Goal: Complete application form

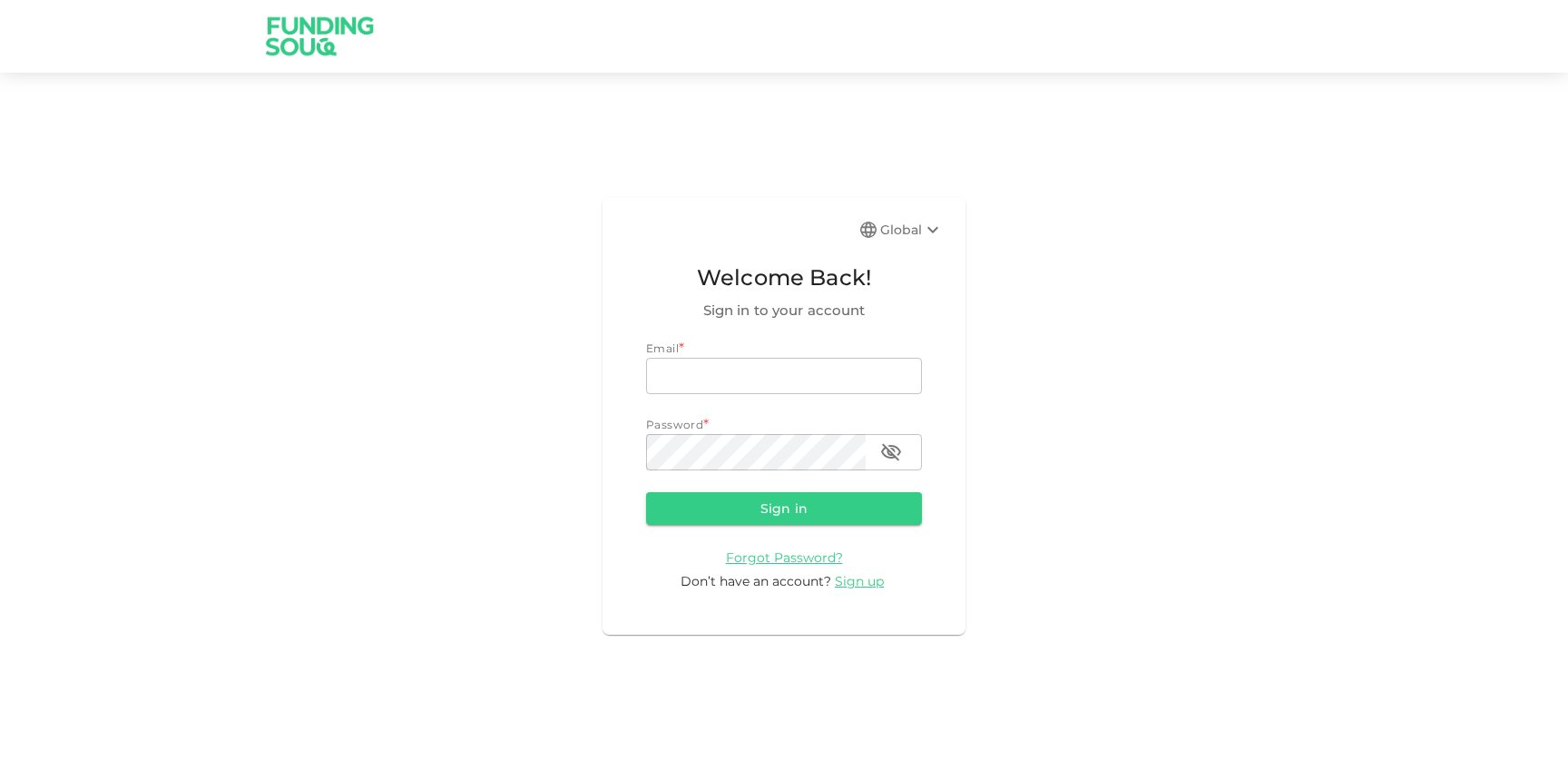
type input "[PERSON_NAME][EMAIL_ADDRESS][DOMAIN_NAME]"
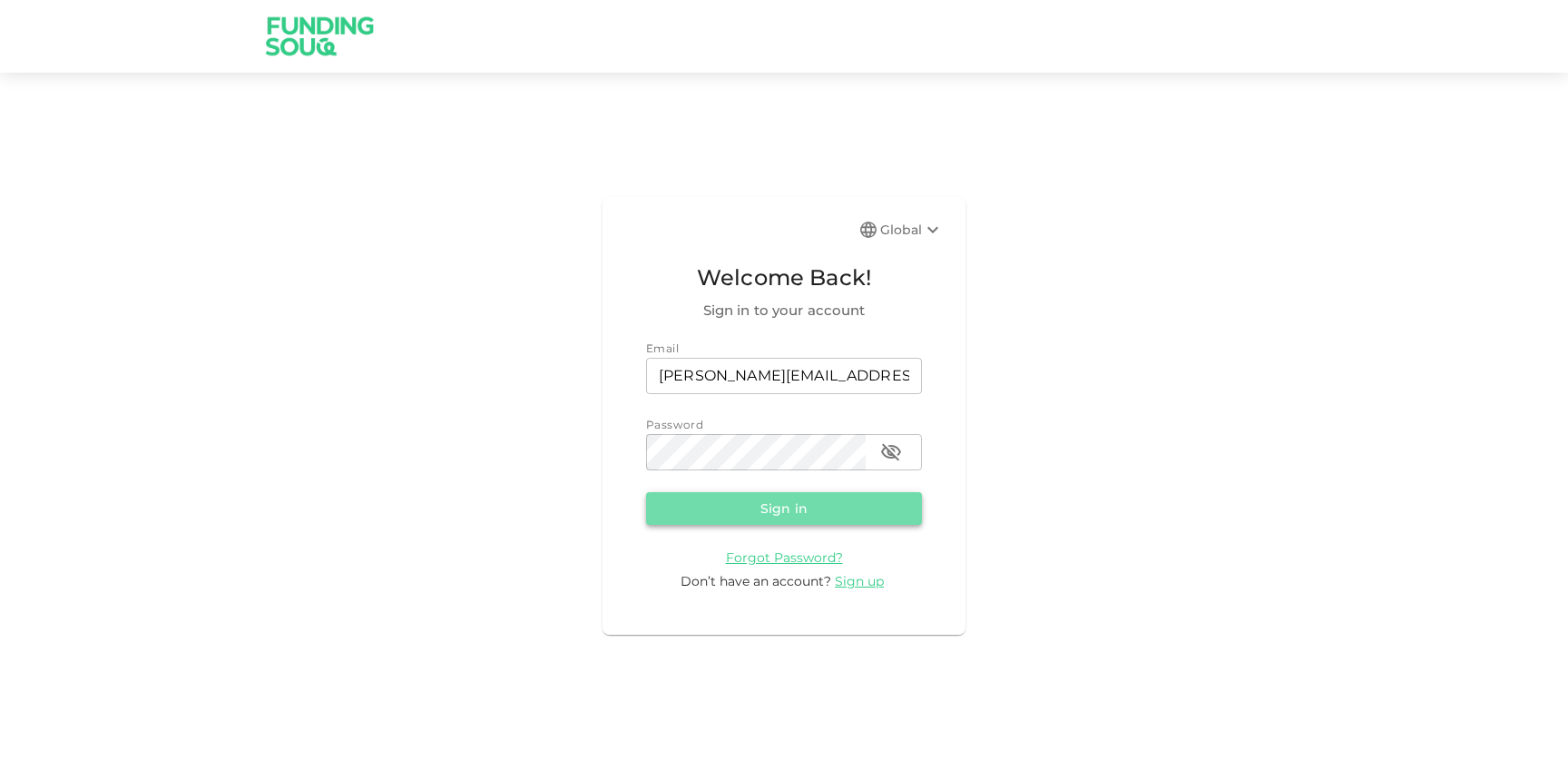
click at [844, 520] on button "Sign in" at bounding box center [784, 508] width 276 height 33
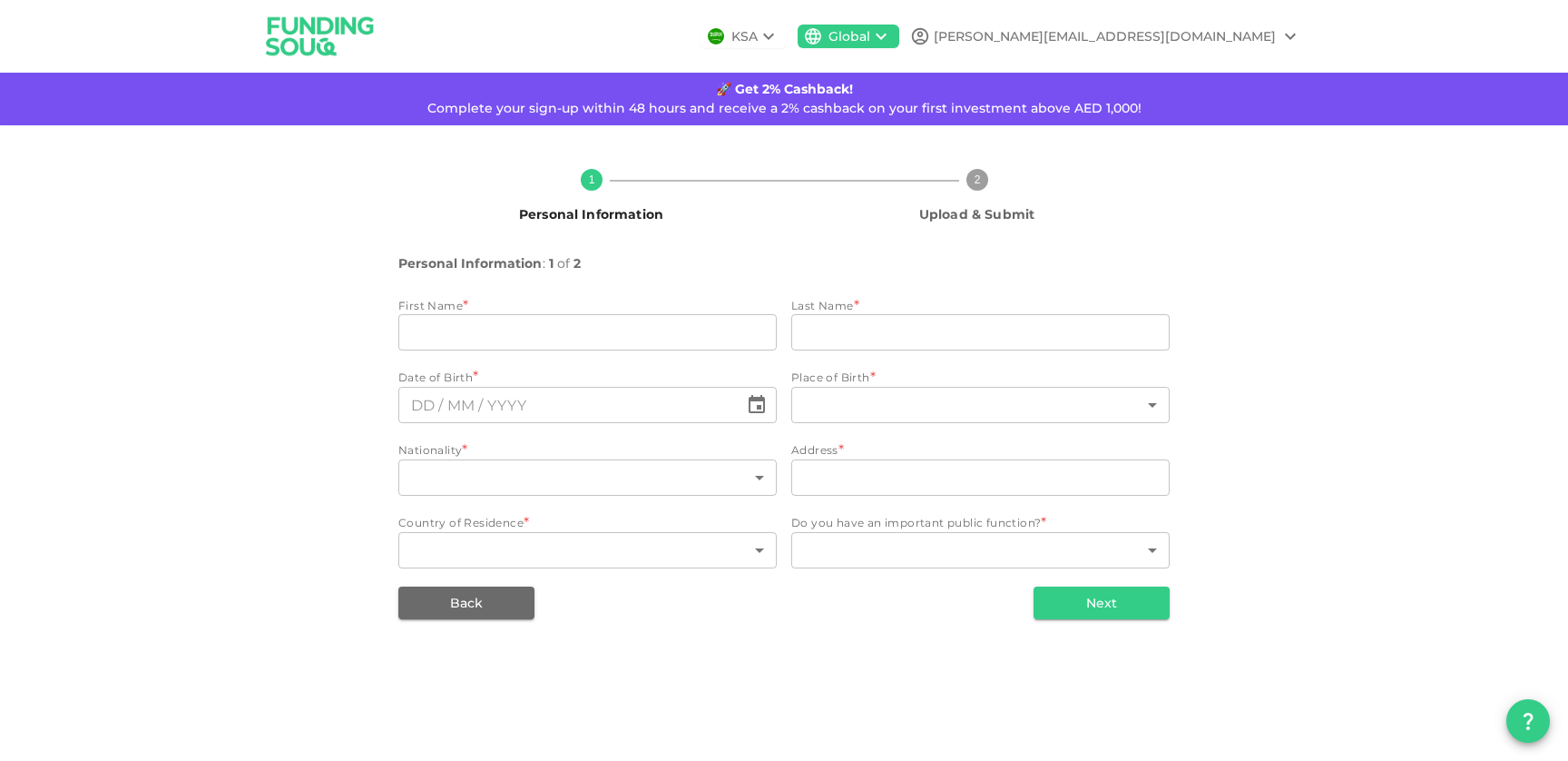
type input "[PERSON_NAME]"
type input "Fredenrich"
type input "189"
type input "67"
type input "Jash Falqa Shoreline 4, Apt 409"
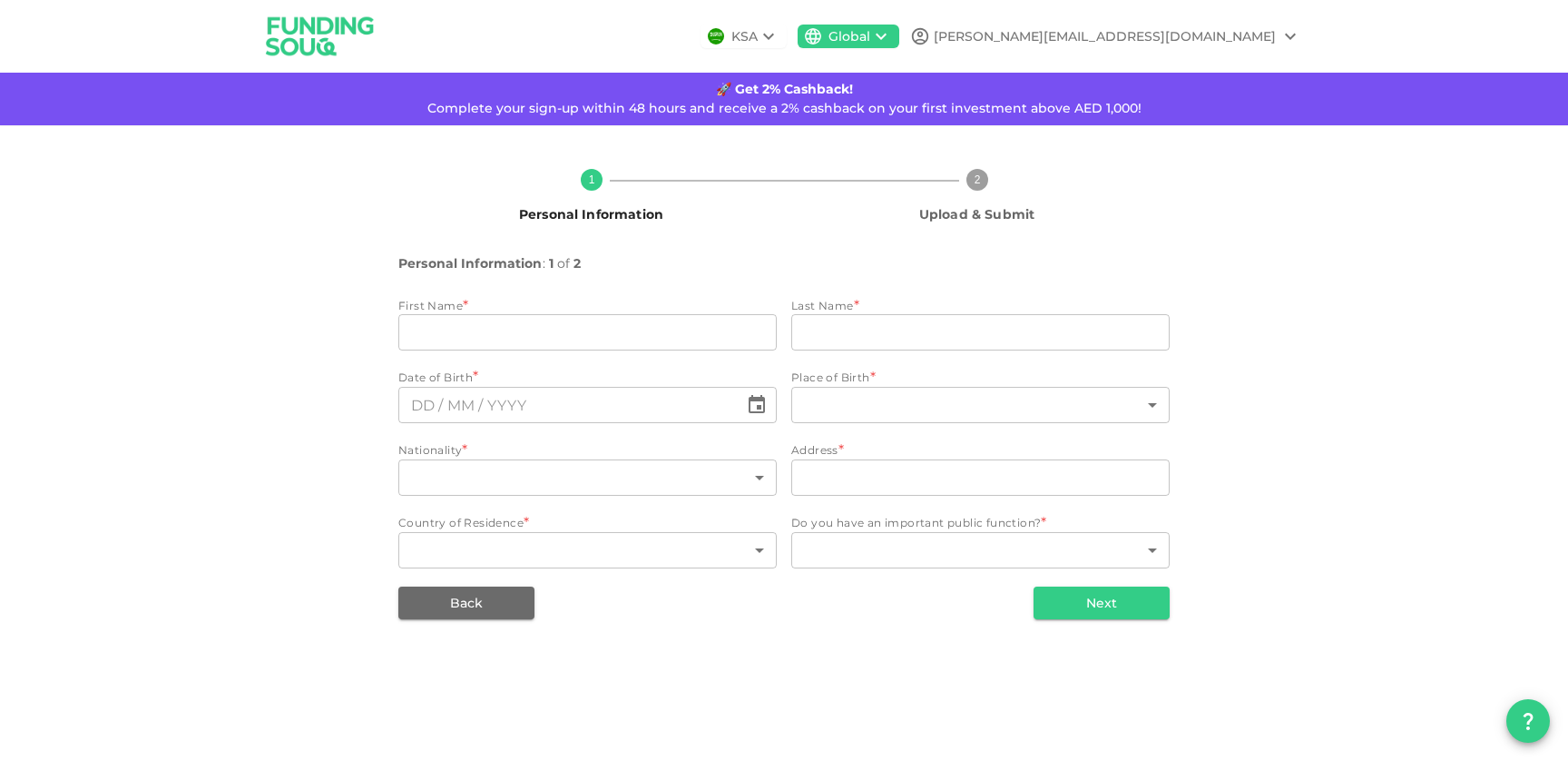
type input "2"
type input "1"
type input "⁦⁨[DATE]⁩⁩"
